Goal: Task Accomplishment & Management: Manage account settings

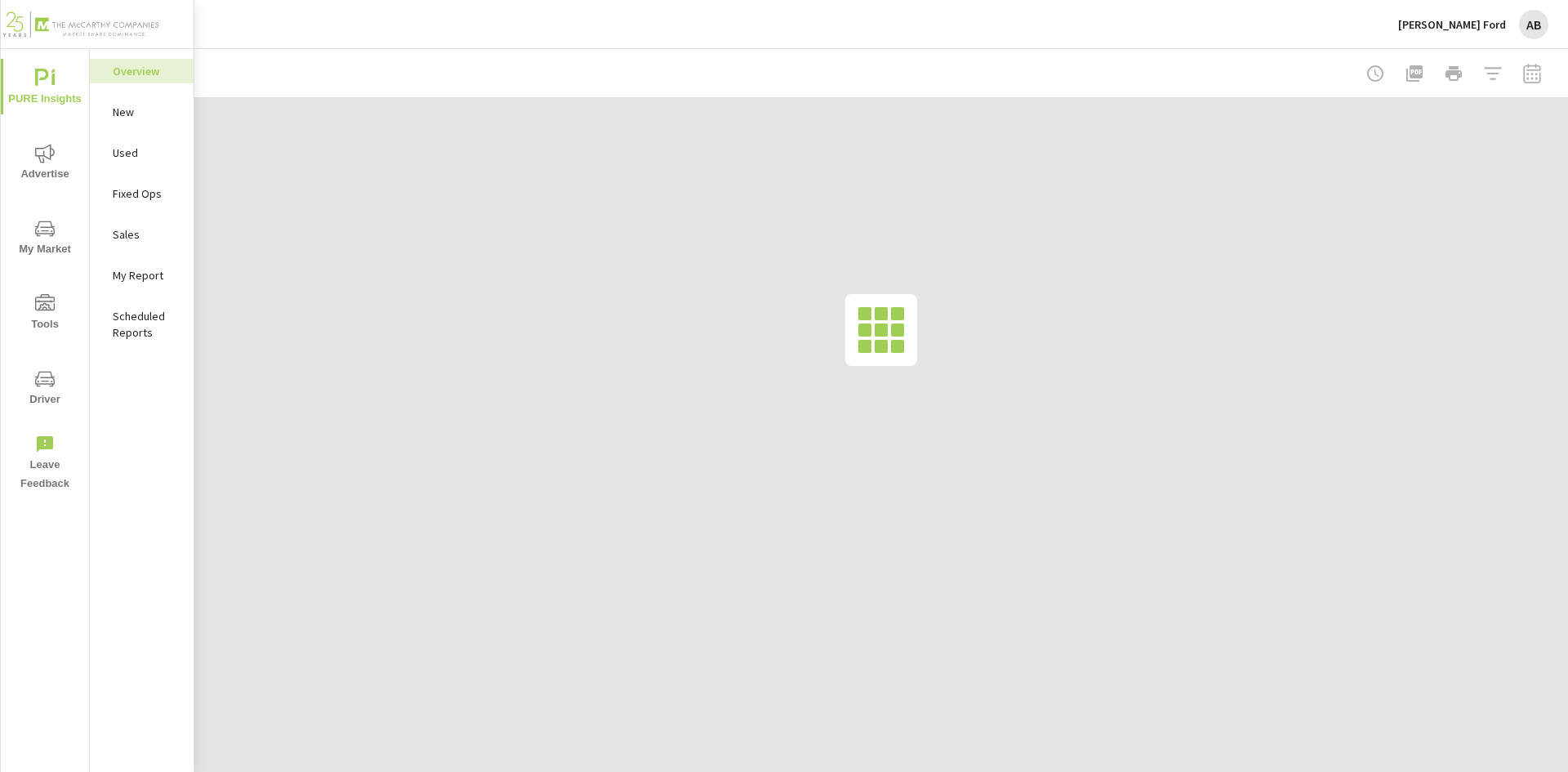
click at [52, 165] on span "Advertise" at bounding box center [45, 164] width 79 height 40
click at [129, 235] on p "Social" at bounding box center [147, 234] width 68 height 17
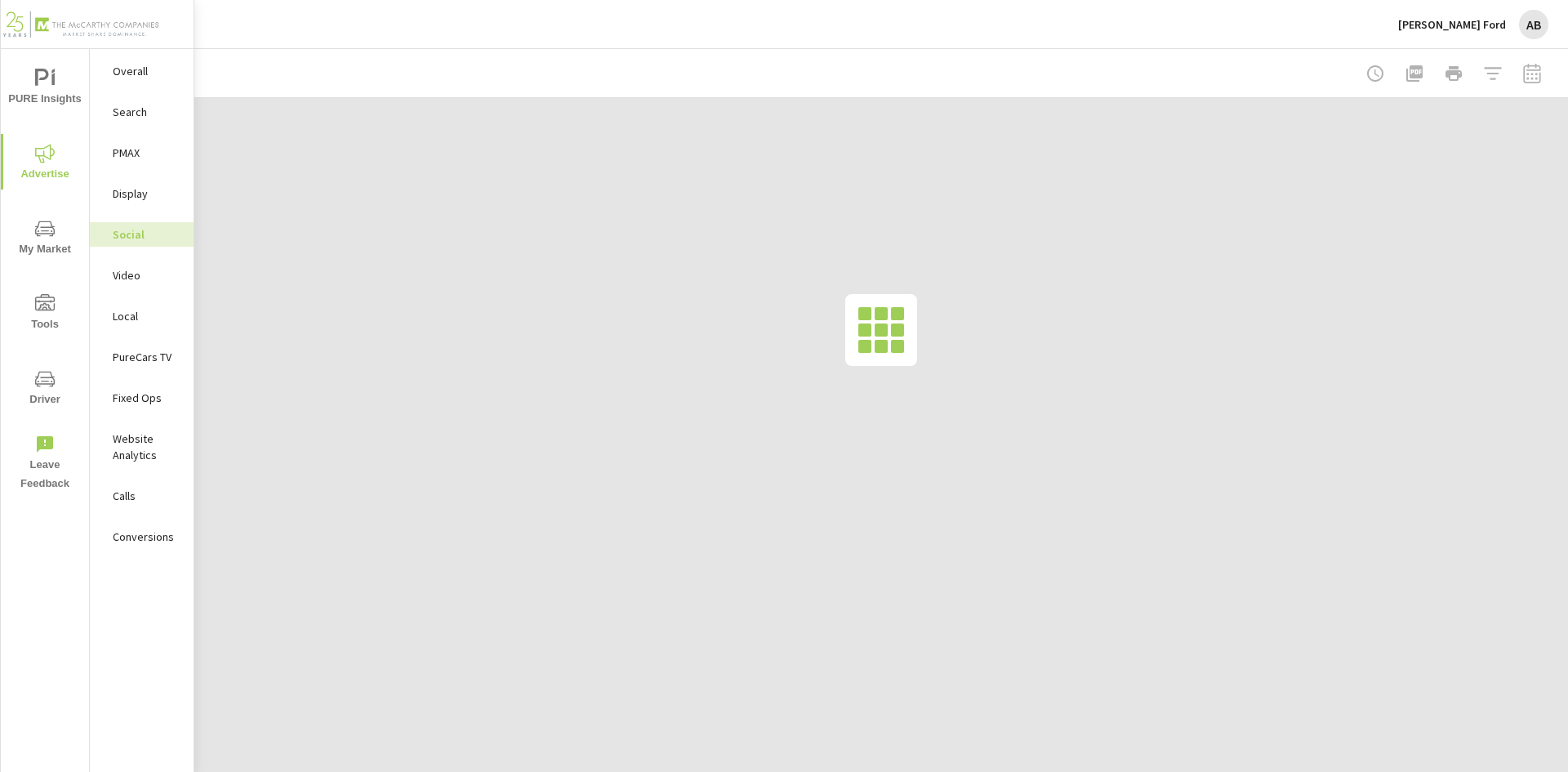
click at [1531, 77] on div at bounding box center [1453, 74] width 190 height 33
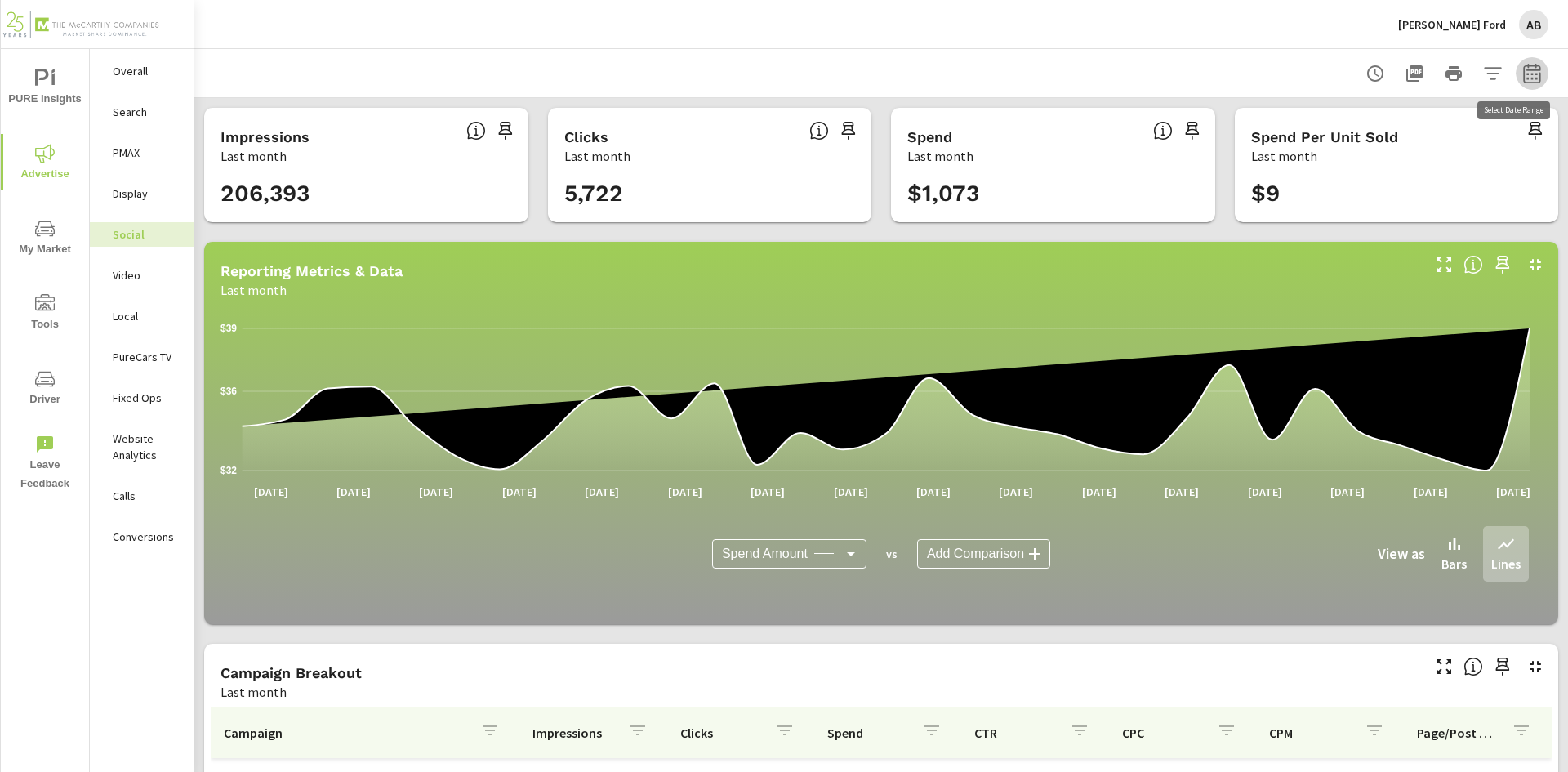
click at [1522, 76] on icon "button" at bounding box center [1532, 73] width 19 height 19
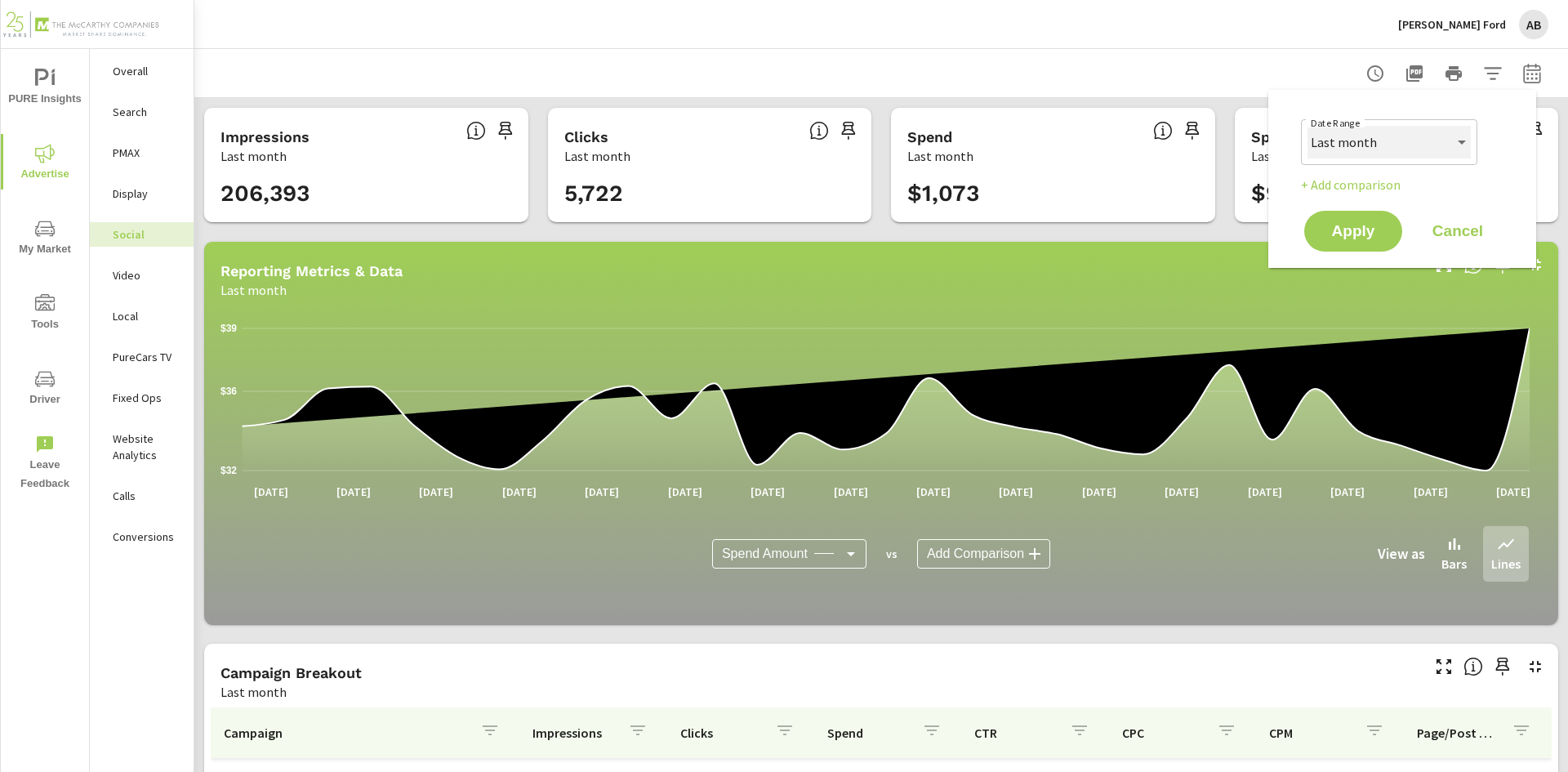
click at [1392, 139] on select "Custom Yesterday Last week Last 7 days Last 14 days Last 30 days Last 45 days L…" at bounding box center [1390, 142] width 164 height 33
click at [1308, 126] on select "Custom Yesterday Last week Last 7 days Last 14 days Last 30 days Last 45 days L…" at bounding box center [1390, 142] width 164 height 33
select select "Month to date"
click at [1348, 227] on span "Apply" at bounding box center [1353, 232] width 67 height 16
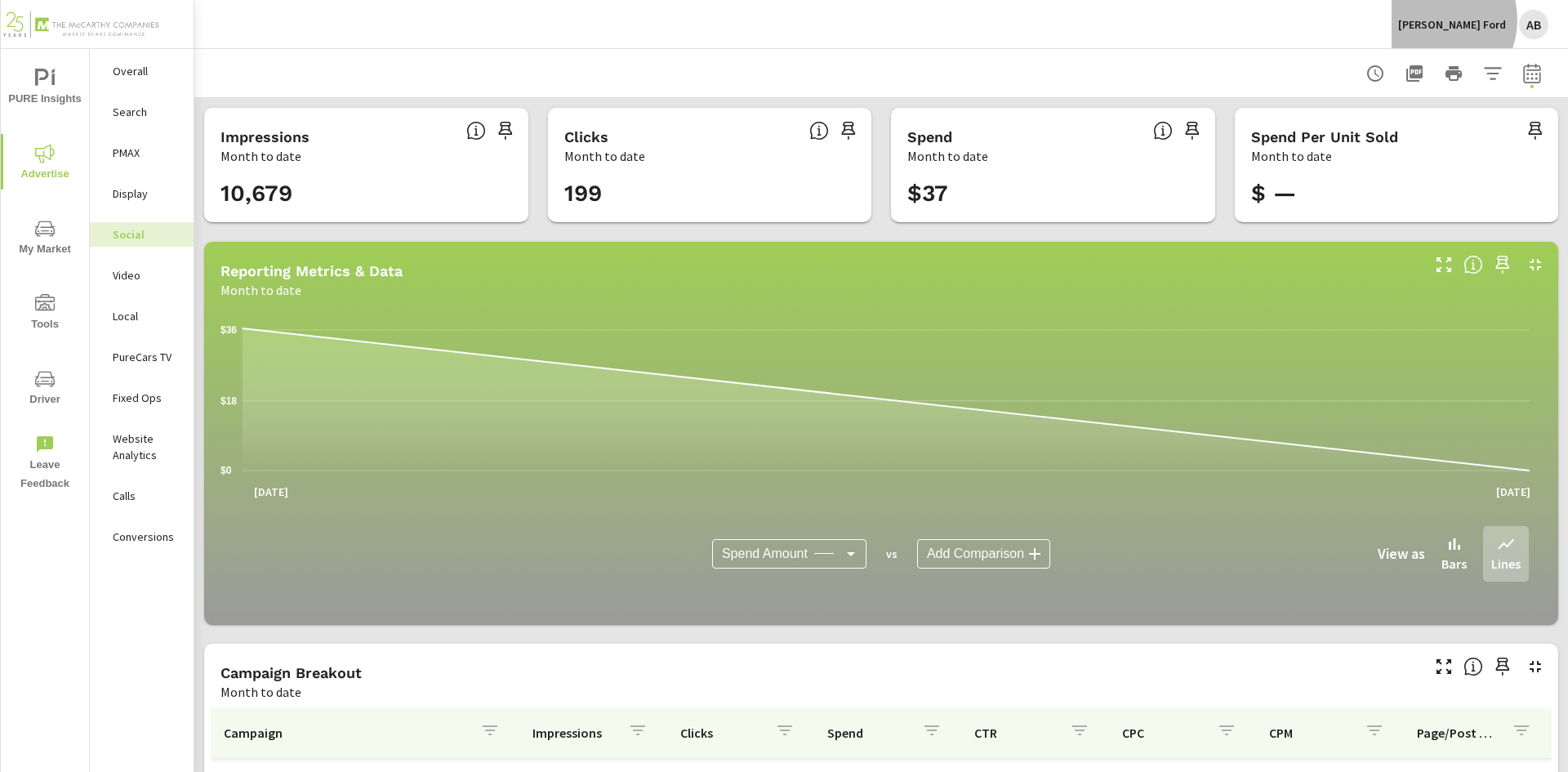
click at [1473, 19] on p "[PERSON_NAME] Ford" at bounding box center [1452, 24] width 108 height 15
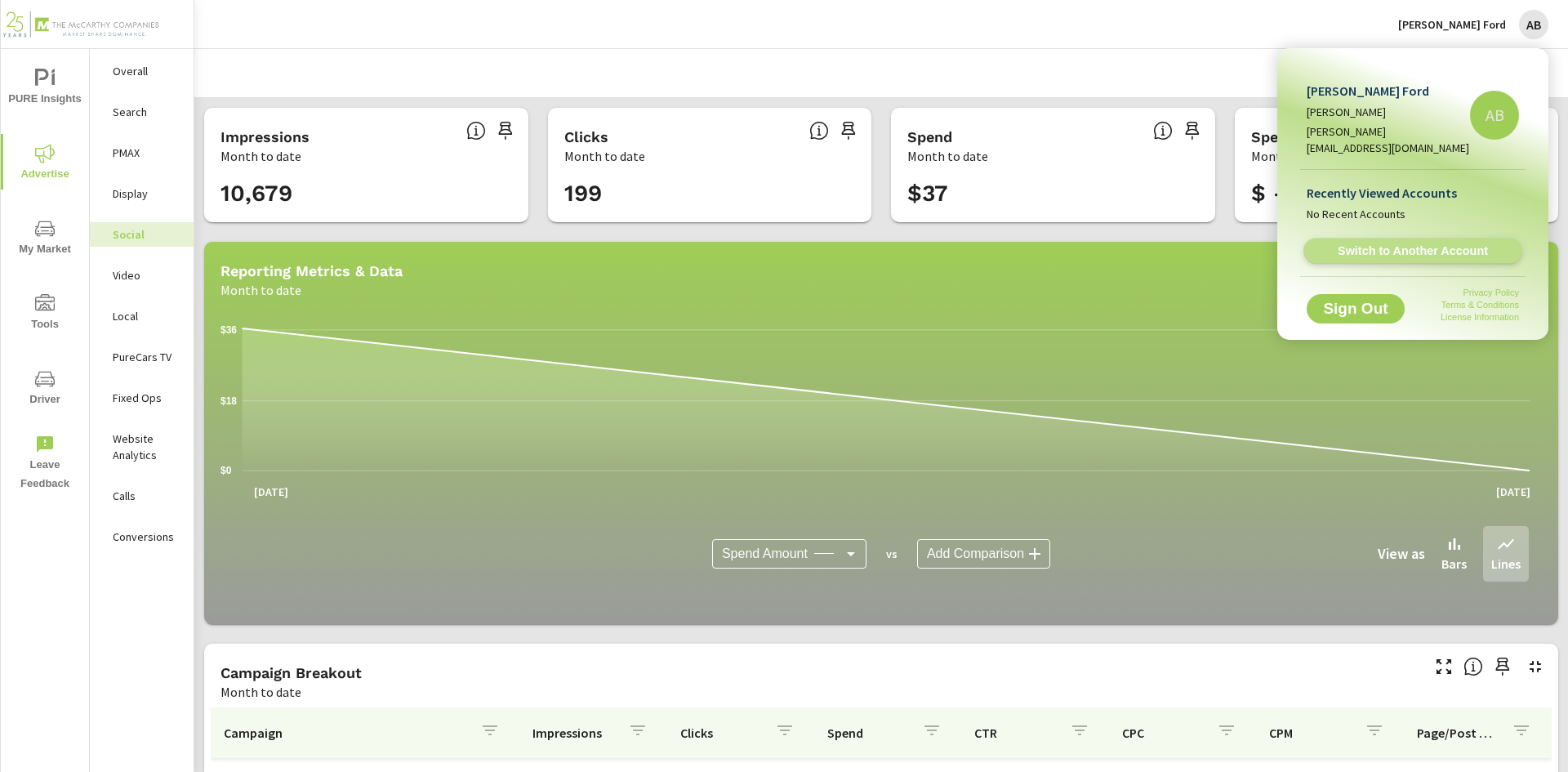
click at [1389, 243] on span "Switch to Another Account" at bounding box center [1413, 251] width 201 height 16
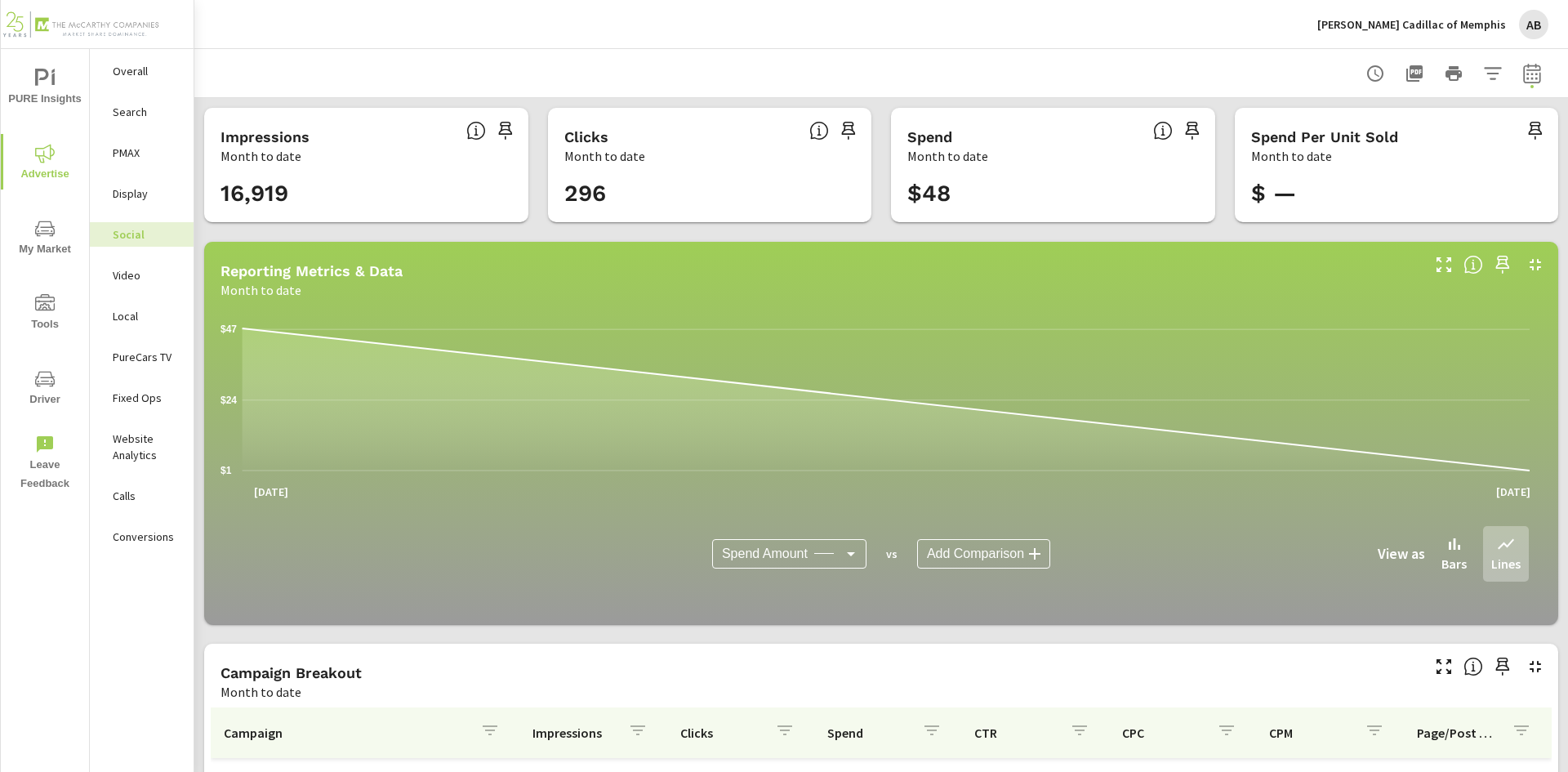
click at [1417, 22] on p "Landers Cadillac of Memphis" at bounding box center [1412, 24] width 189 height 15
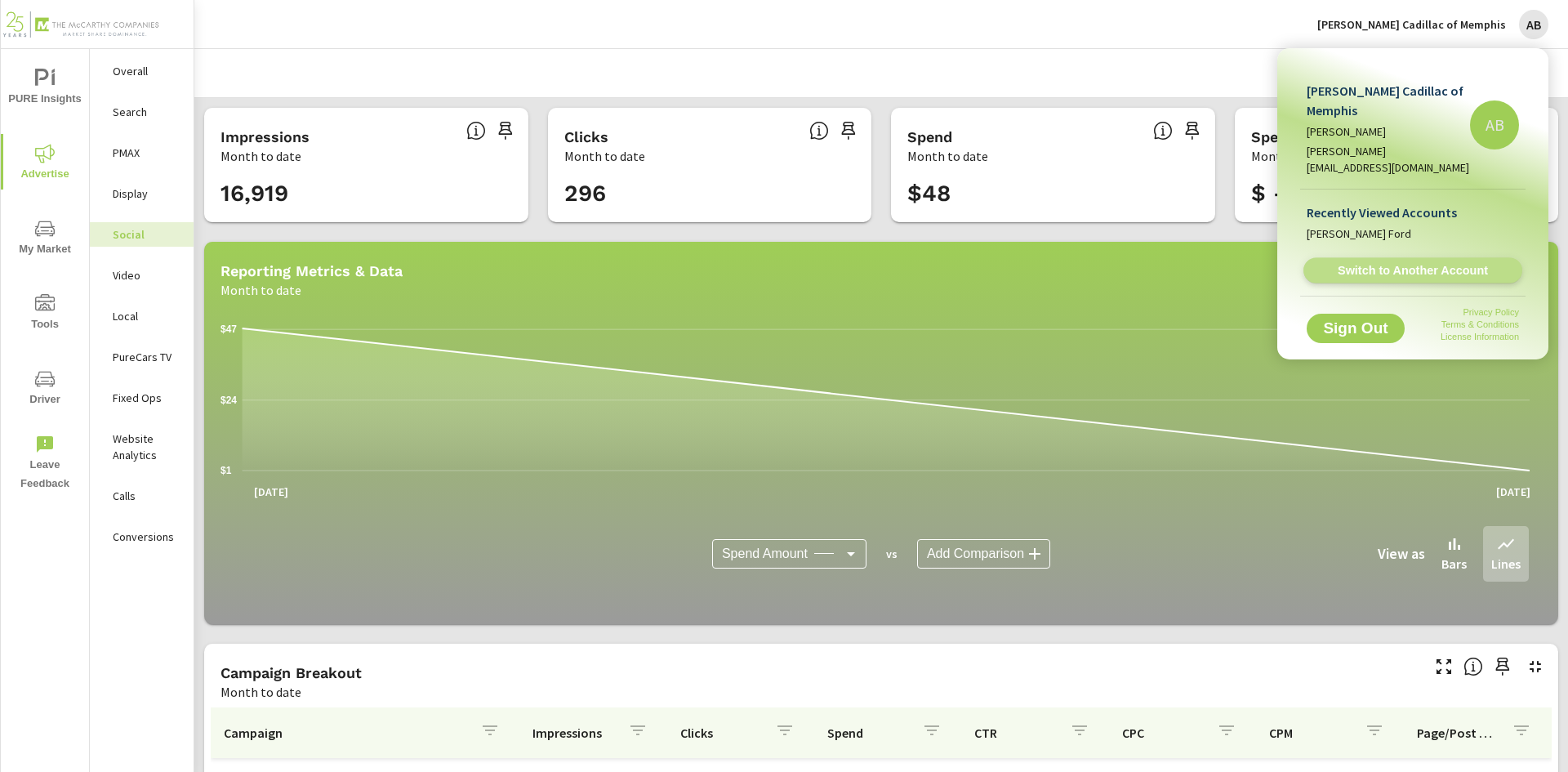
click at [1400, 263] on span "Switch to Another Account" at bounding box center [1413, 271] width 201 height 16
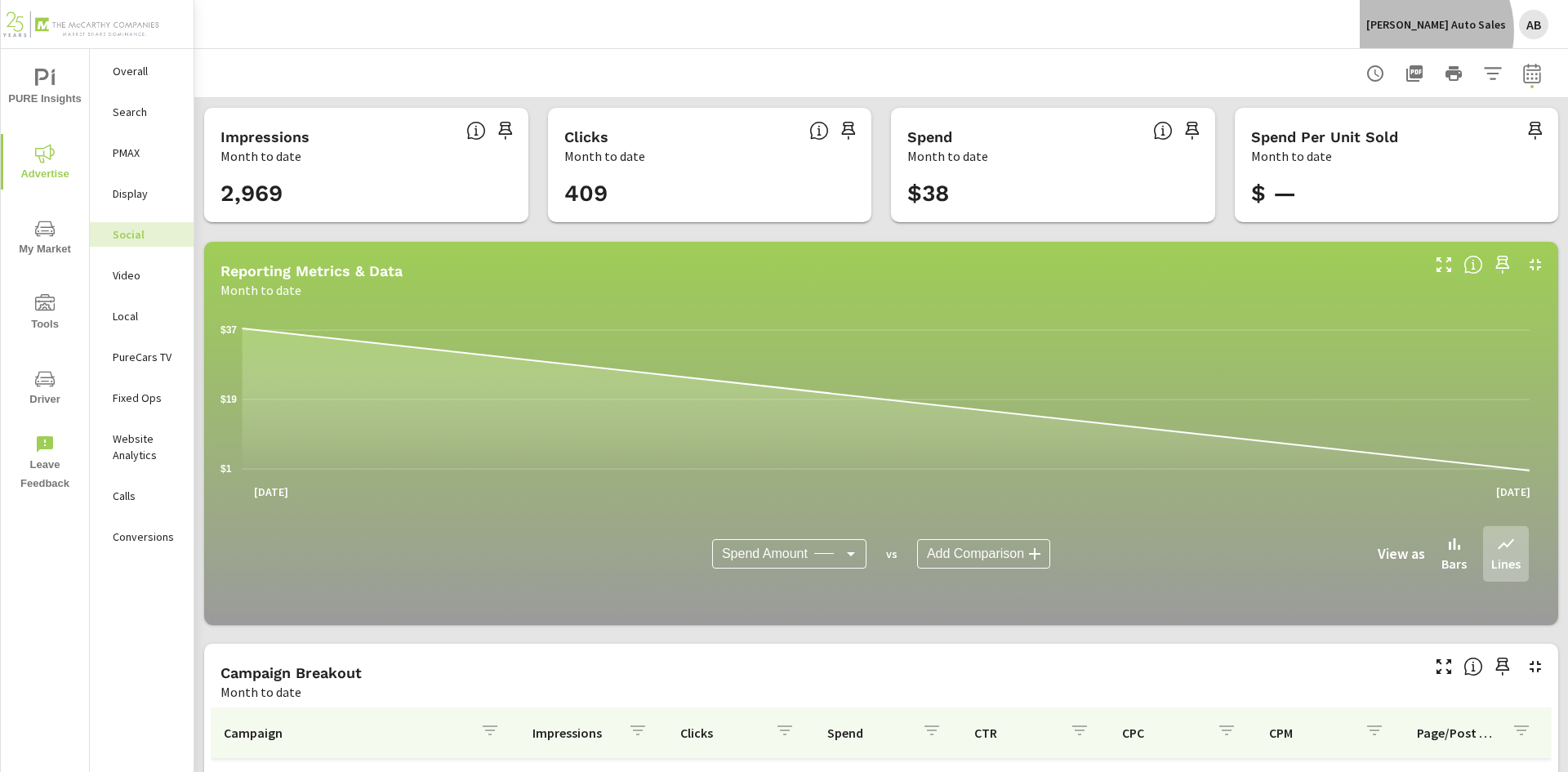
click at [1456, 31] on p "Landers Auto Sales" at bounding box center [1436, 24] width 139 height 15
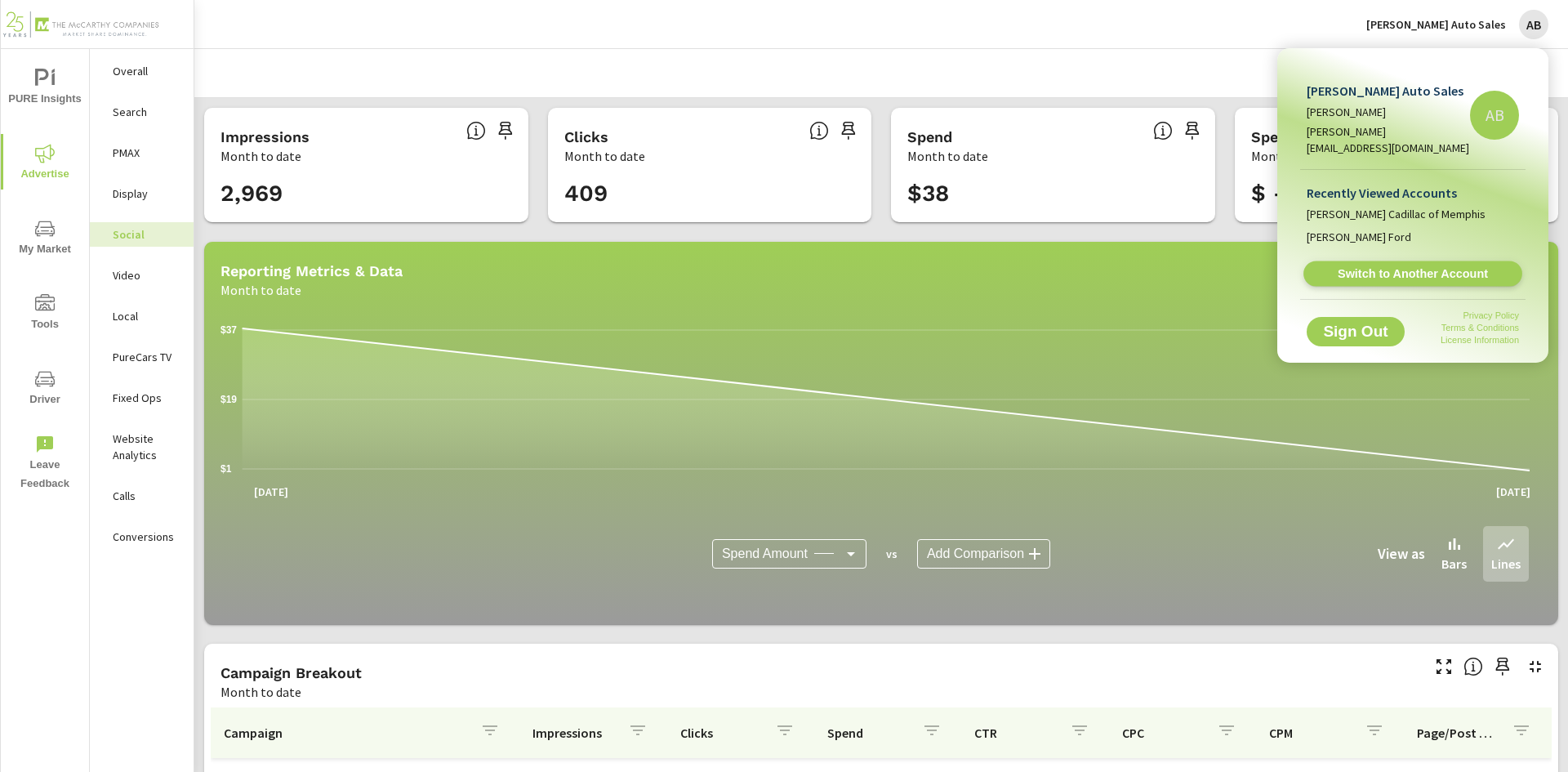
click at [1384, 267] on span "Switch to Another Account" at bounding box center [1413, 275] width 201 height 16
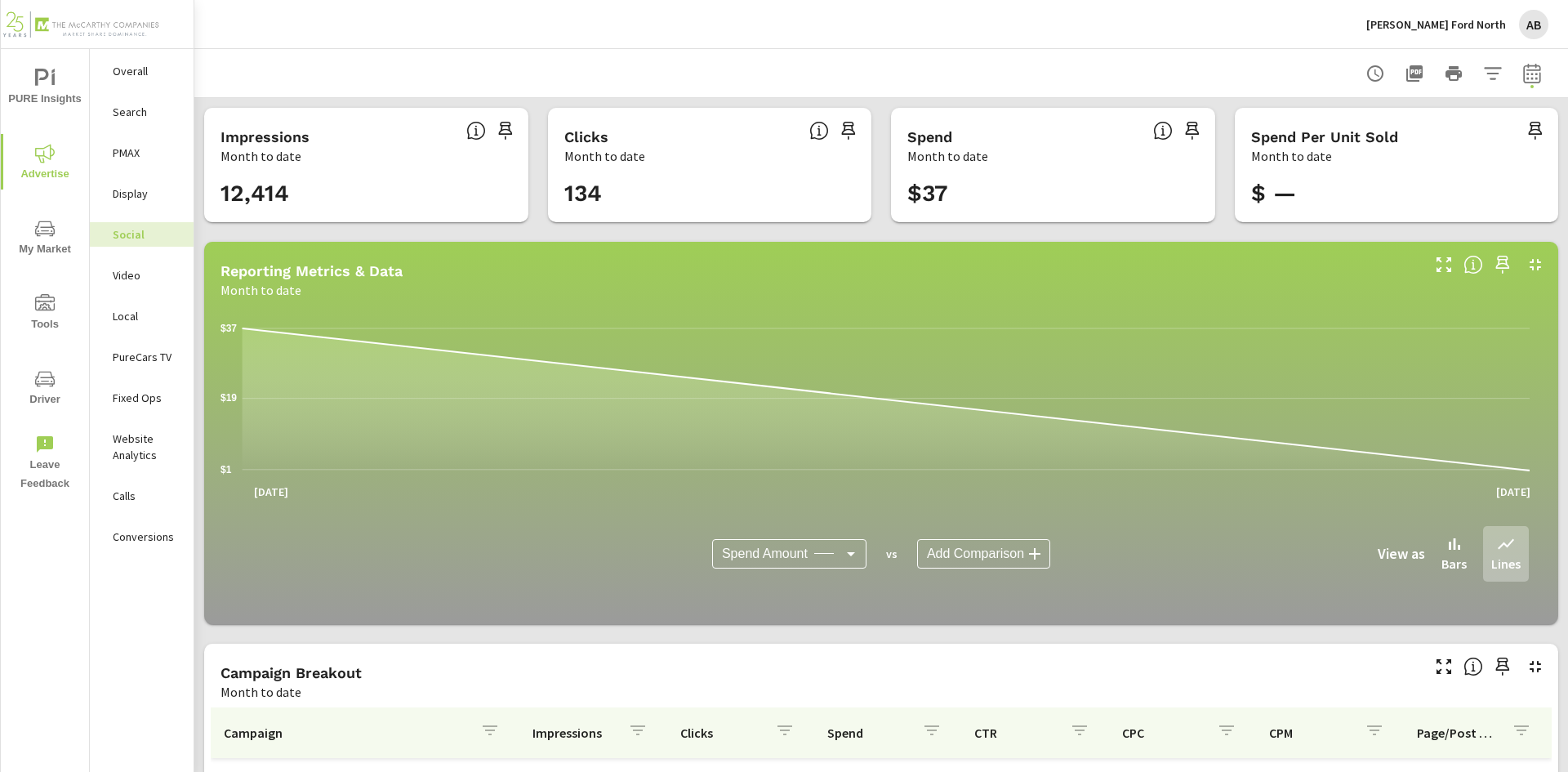
click at [1507, 28] on div "Landers Ford North AB" at bounding box center [1457, 24] width 182 height 29
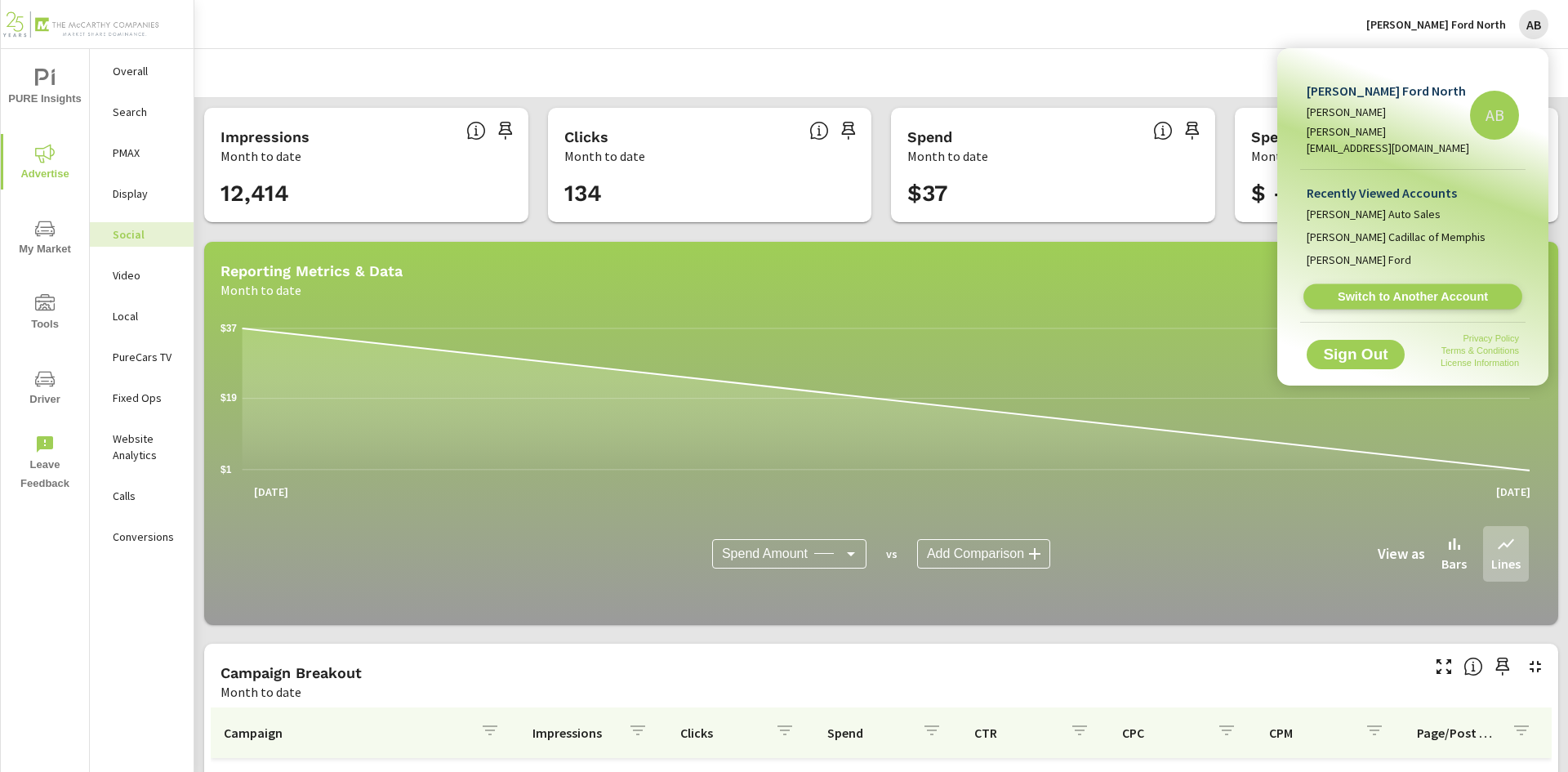
click at [1394, 289] on span "Switch to Another Account" at bounding box center [1413, 297] width 201 height 16
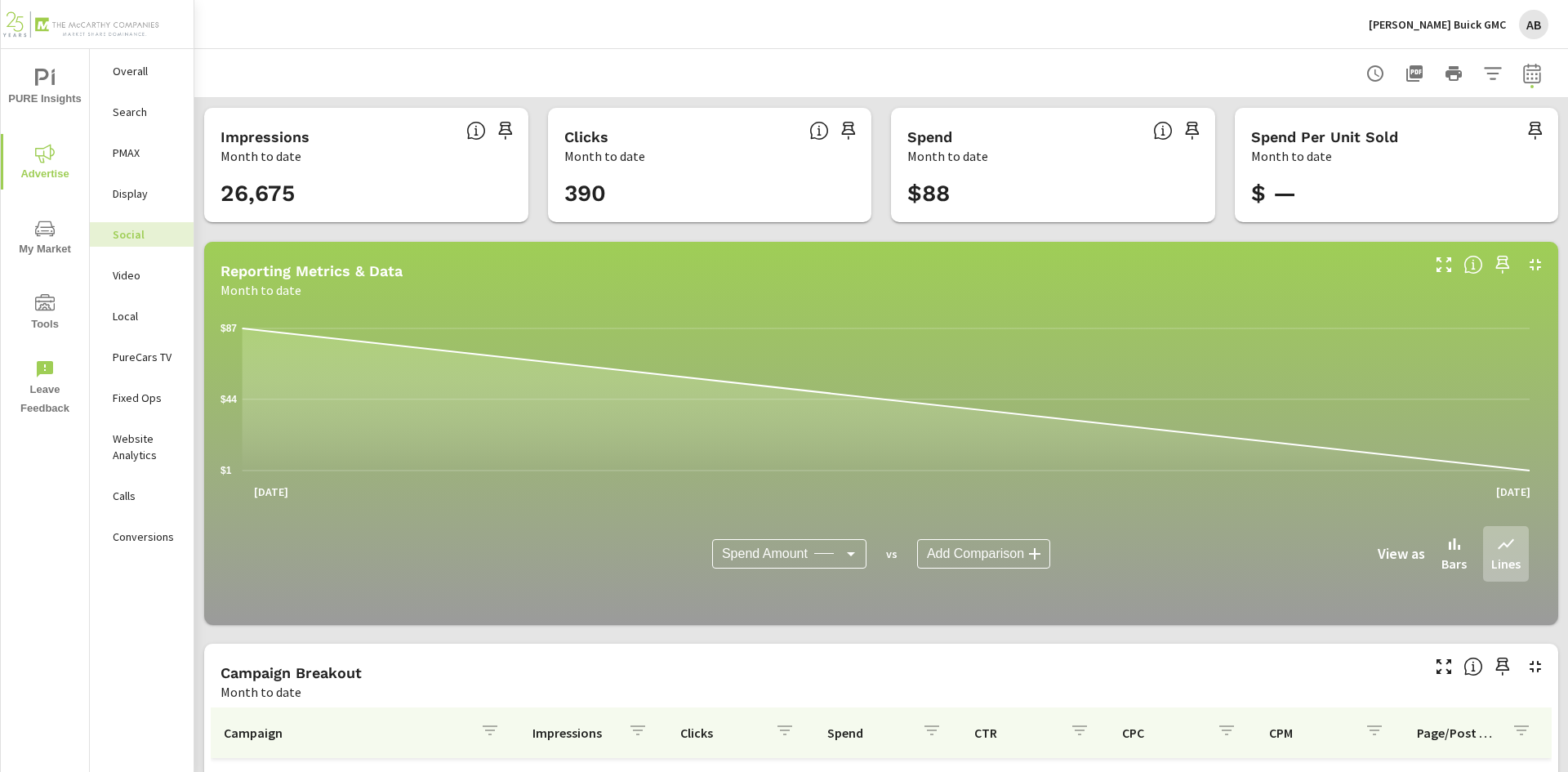
click at [1485, 23] on p "[PERSON_NAME] Buick GMC" at bounding box center [1437, 24] width 137 height 15
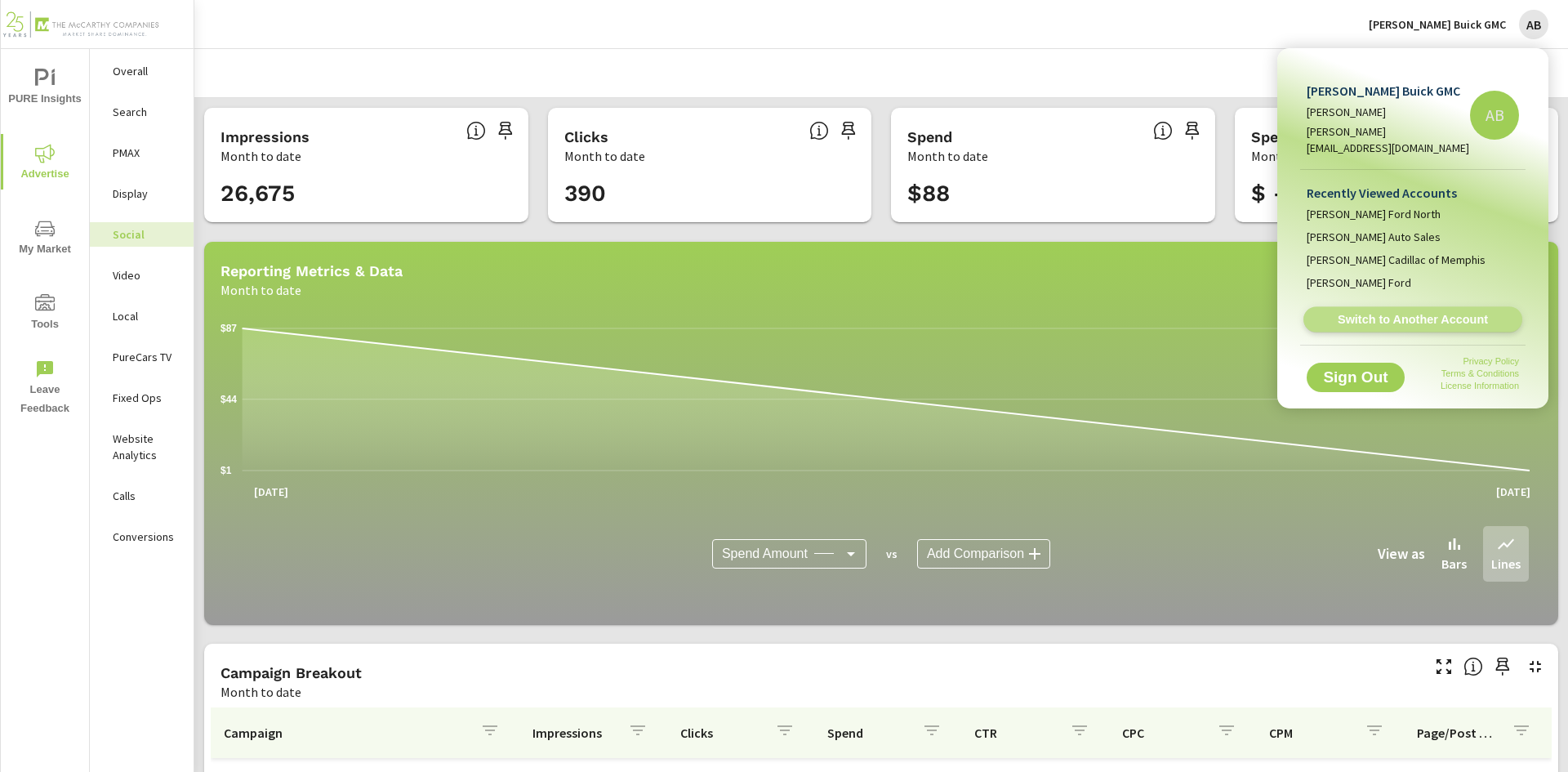
click at [1420, 312] on span "Switch to Another Account" at bounding box center [1413, 320] width 201 height 16
